Goal: Transaction & Acquisition: Purchase product/service

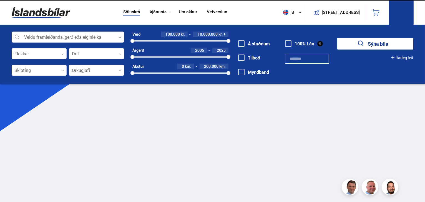
click at [77, 34] on div at bounding box center [68, 37] width 112 height 11
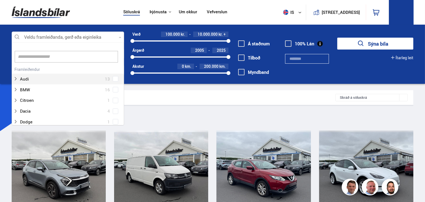
click at [68, 38] on div at bounding box center [68, 37] width 112 height 11
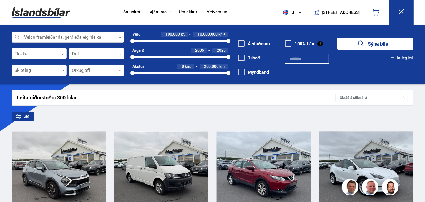
click at [68, 37] on div at bounding box center [68, 37] width 112 height 11
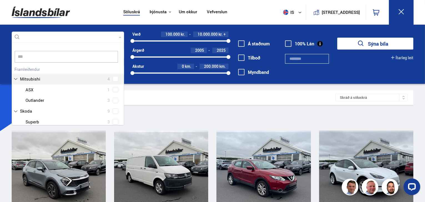
scroll to position [5, 0]
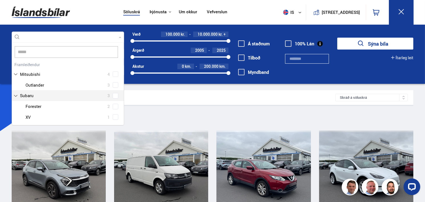
click at [114, 96] on div "Audi 13 BMW 16 Citroen 1 Dacia 4 Dodge 1 Ducati 1 Fiat 3 Ford 13 Honda 4 Hyunda…" at bounding box center [68, 92] width 112 height 62
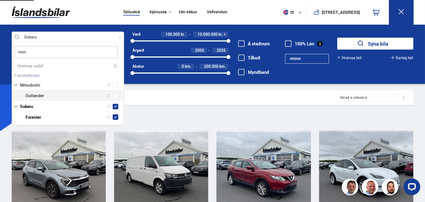
type input "*****"
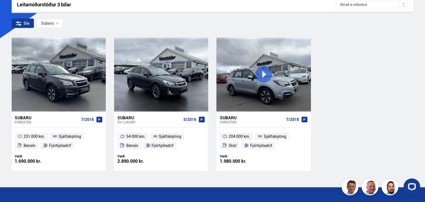
scroll to position [95, 0]
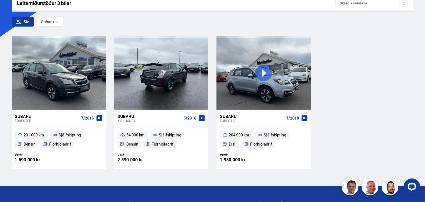
click at [155, 77] on div at bounding box center [160, 73] width 19 height 74
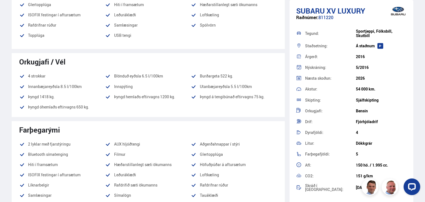
scroll to position [257, 0]
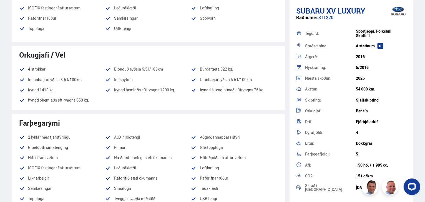
drag, startPoint x: 411, startPoint y: 95, endPoint x: 413, endPoint y: 103, distance: 8.4
click at [413, 103] on div "Subaru XV LUXURY Raðnúmer: 811220 Tegund: Sportjeppi, Fólksbíll, [GEOGRAPHIC_DA…" at bounding box center [351, 101] width 124 height 202
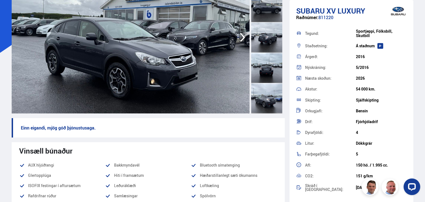
scroll to position [28, 0]
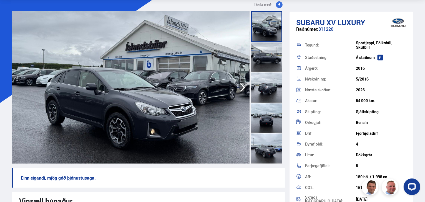
click at [124, 100] on img at bounding box center [131, 87] width 238 height 153
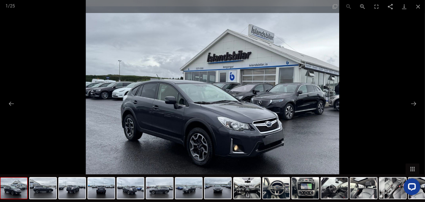
click at [235, 96] on img at bounding box center [212, 101] width 253 height 202
click at [167, 113] on img at bounding box center [212, 101] width 253 height 202
click at [377, 3] on button "Toggle fullscreen" at bounding box center [376, 6] width 14 height 13
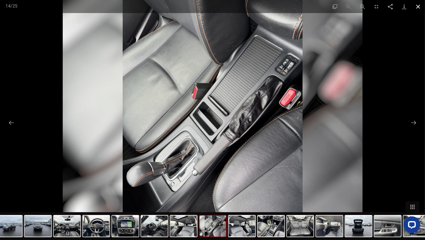
click at [418, 6] on button "Close gallery" at bounding box center [418, 6] width 14 height 13
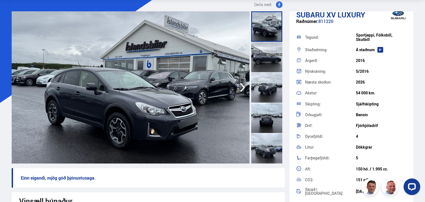
scroll to position [8, 0]
drag, startPoint x: 414, startPoint y: 35, endPoint x: 416, endPoint y: 42, distance: 7.4
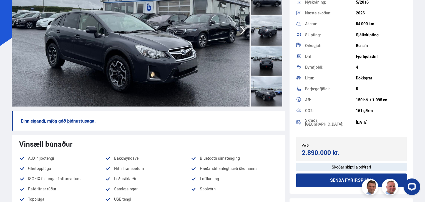
scroll to position [121, 0]
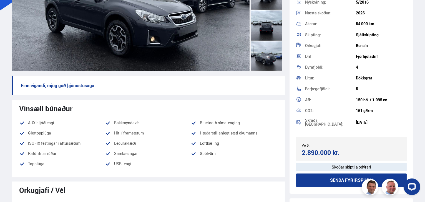
drag, startPoint x: 424, startPoint y: 8, endPoint x: 426, endPoint y: 14, distance: 6.1
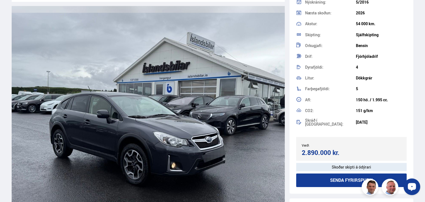
scroll to position [663, 0]
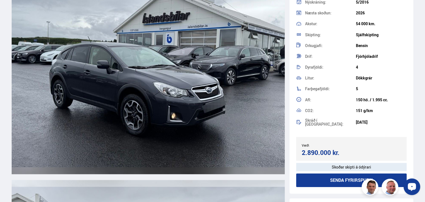
click at [105, 49] on img at bounding box center [148, 65] width 273 height 218
